Goal: Information Seeking & Learning: Learn about a topic

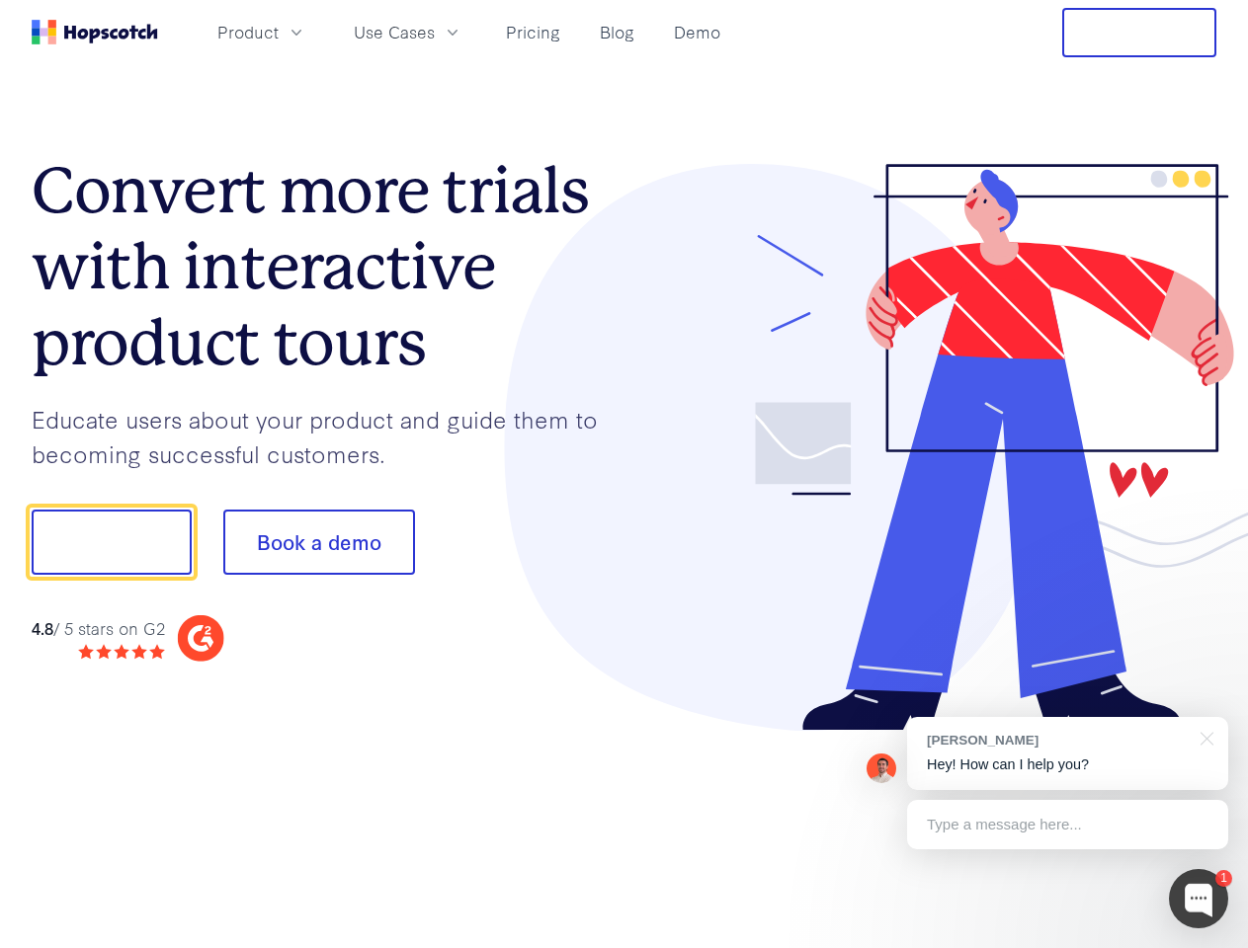
click at [624, 474] on div at bounding box center [920, 448] width 593 height 568
click at [279, 32] on span "Product" at bounding box center [247, 32] width 61 height 25
click at [435, 32] on span "Use Cases" at bounding box center [394, 32] width 81 height 25
click at [1139, 33] on button "Free Trial" at bounding box center [1139, 32] width 154 height 49
click at [111, 542] on button "Show me!" at bounding box center [112, 542] width 160 height 65
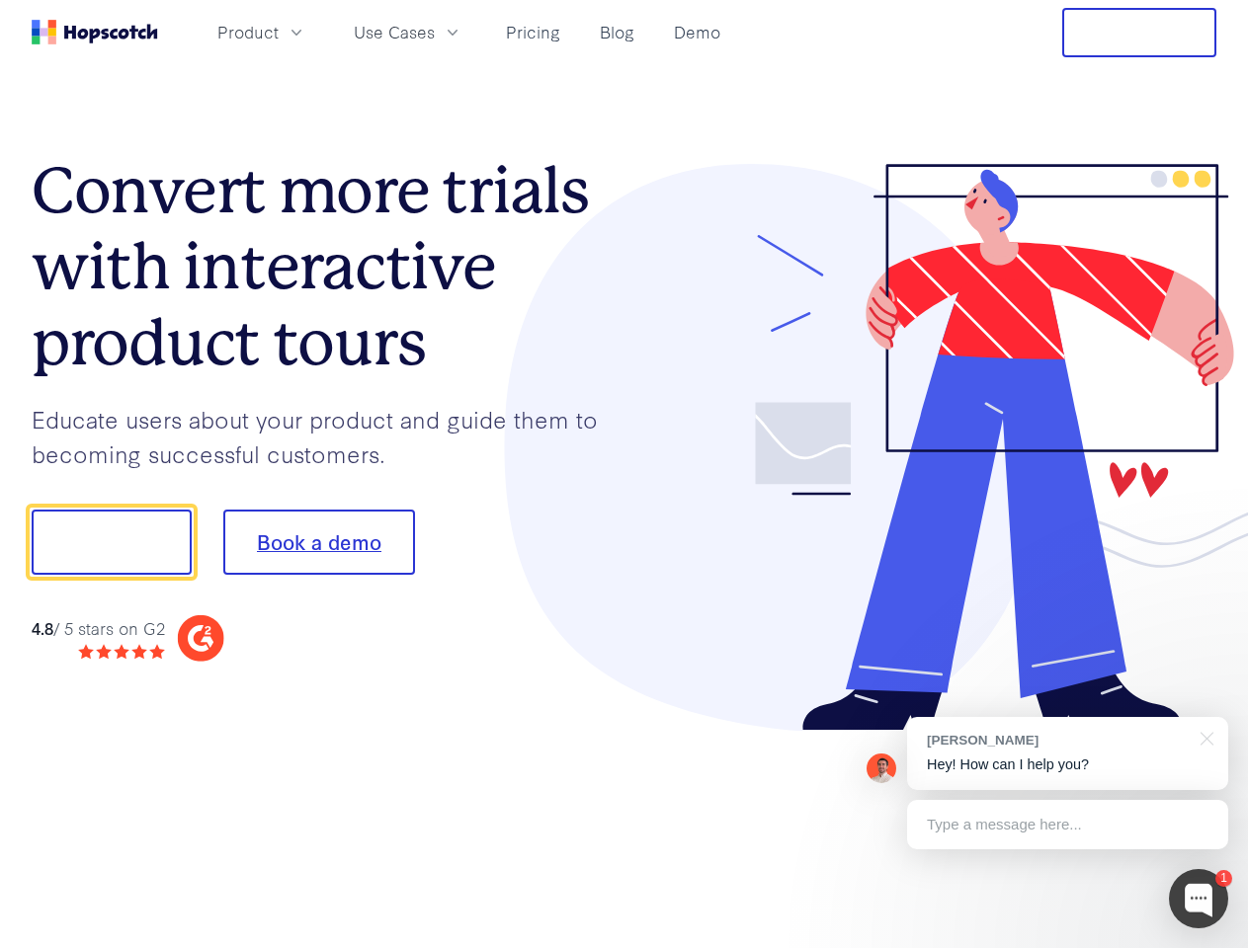
click at [318, 542] on button "Book a demo" at bounding box center [319, 542] width 192 height 65
click at [1198, 899] on div at bounding box center [1198, 898] width 59 height 59
click at [1067, 754] on div "[PERSON_NAME] Hey! How can I help you?" at bounding box center [1067, 753] width 321 height 73
click at [1203, 737] on div at bounding box center [1042, 539] width 370 height 659
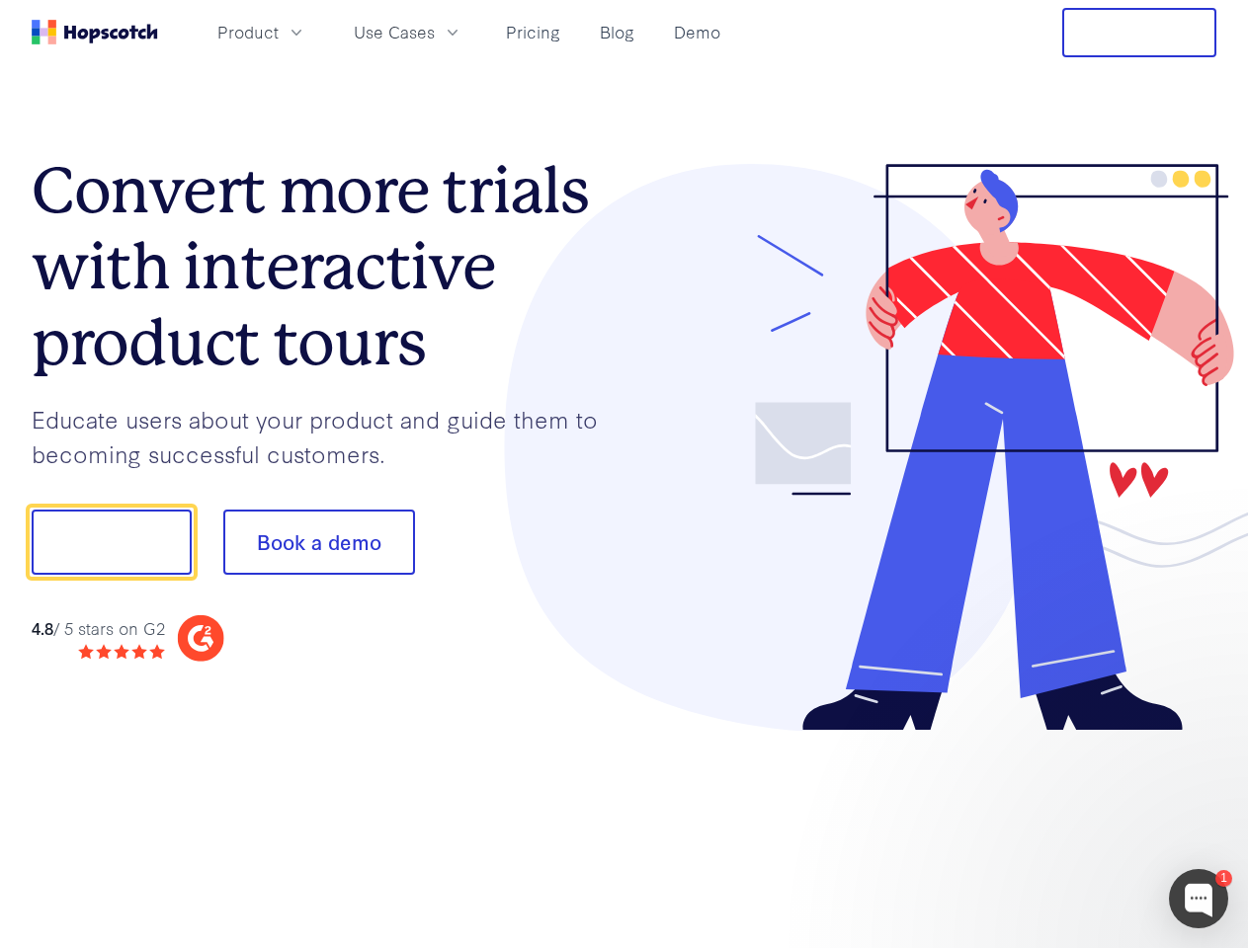
click at [1067, 825] on div at bounding box center [1042, 672] width 370 height 394
